Goal: Navigation & Orientation: Go to known website

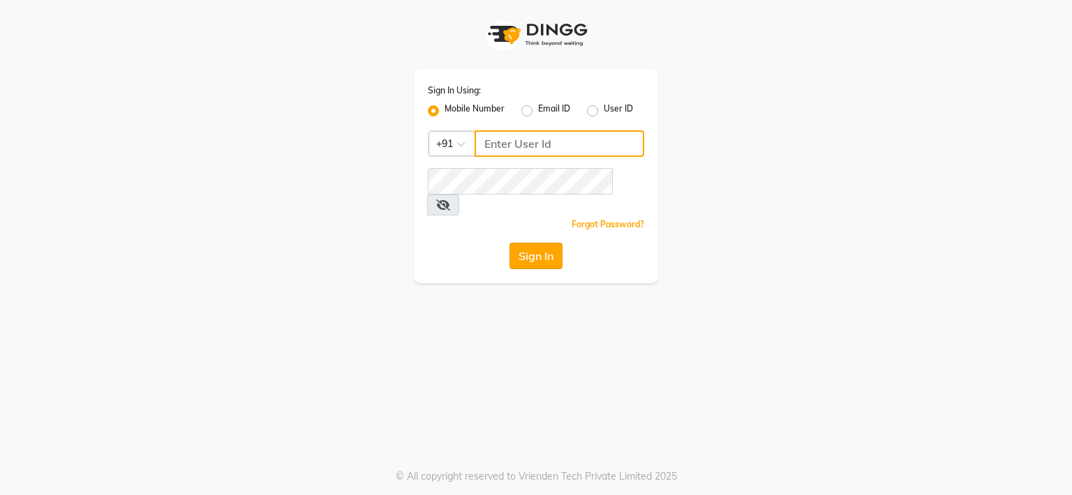
type input "7057551123"
click at [513, 243] on button "Sign In" at bounding box center [535, 256] width 53 height 27
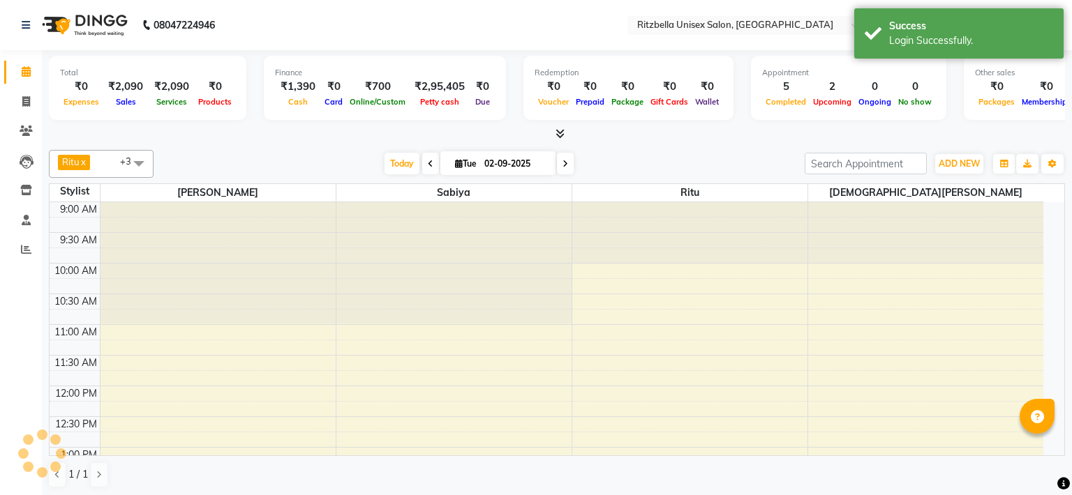
select select "en"
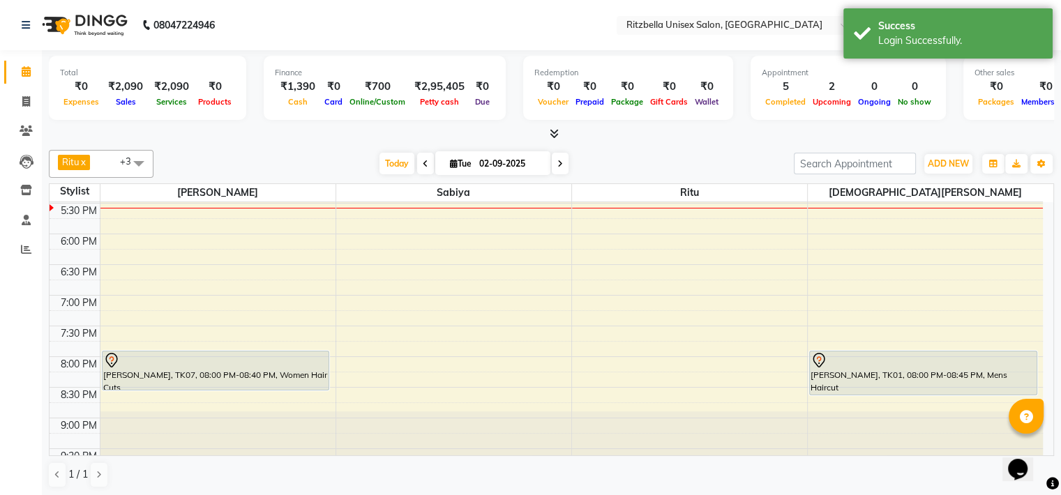
scroll to position [529, 0]
